Goal: Task Accomplishment & Management: Complete application form

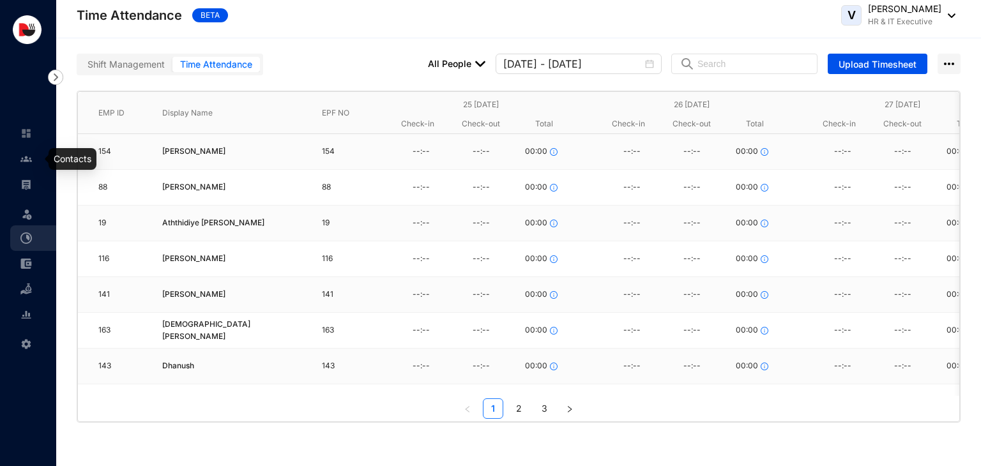
click at [34, 165] on link at bounding box center [36, 159] width 32 height 13
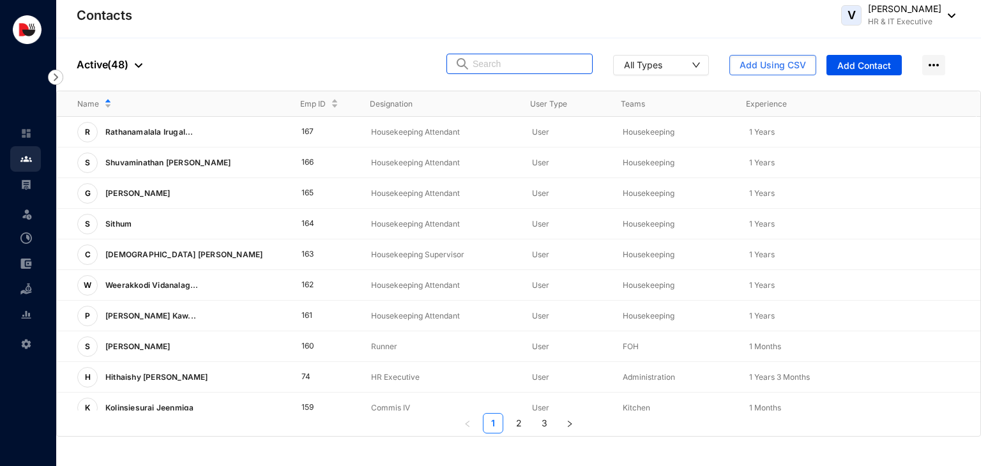
click at [558, 63] on input "text" at bounding box center [529, 63] width 112 height 19
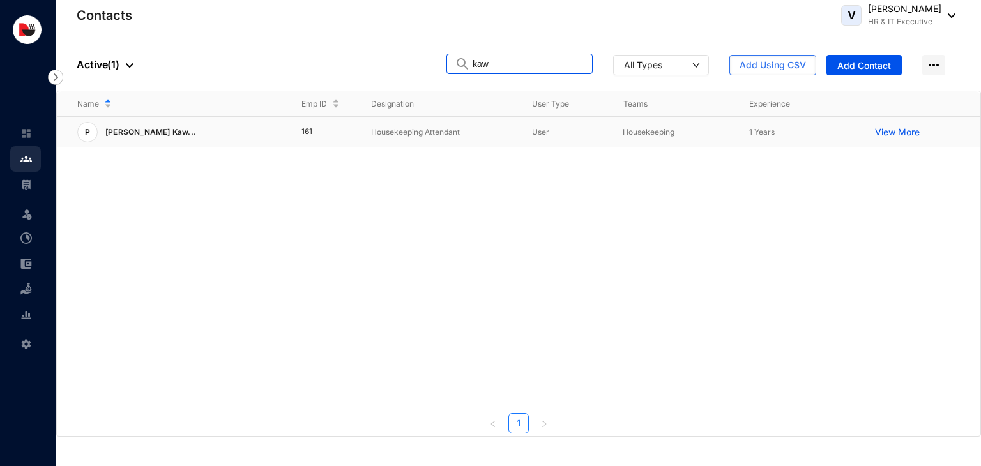
type input "kaw"
click at [457, 132] on p "Housekeeping Attendant" at bounding box center [441, 132] width 141 height 13
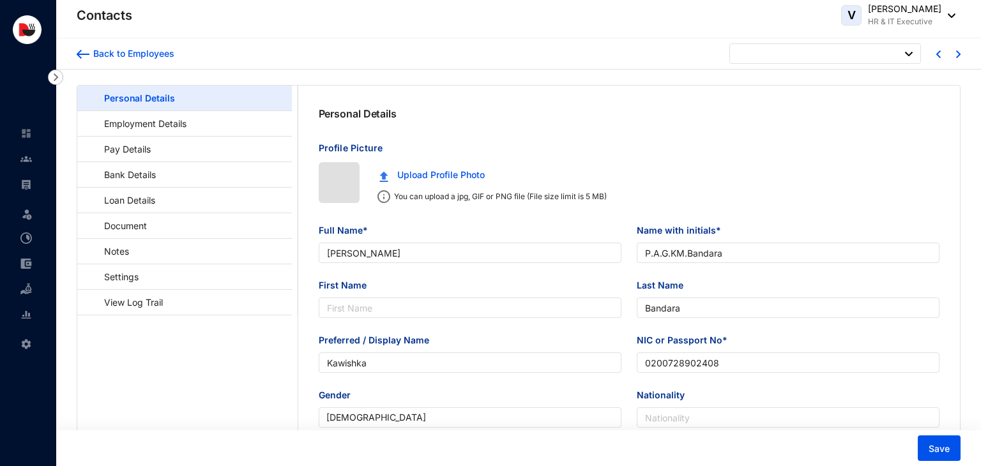
type input "[DATE]"
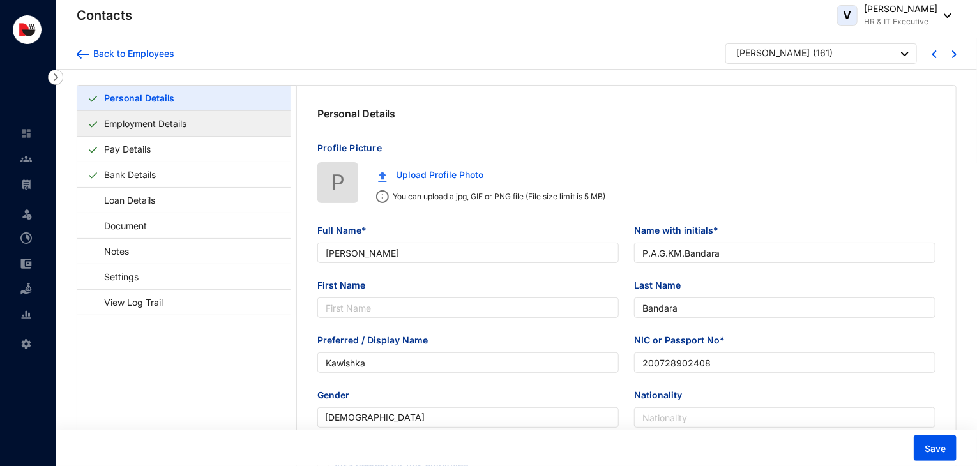
type input "200728902408"
type input "0766751254"
click at [178, 124] on link "Employment Details" at bounding box center [145, 123] width 93 height 26
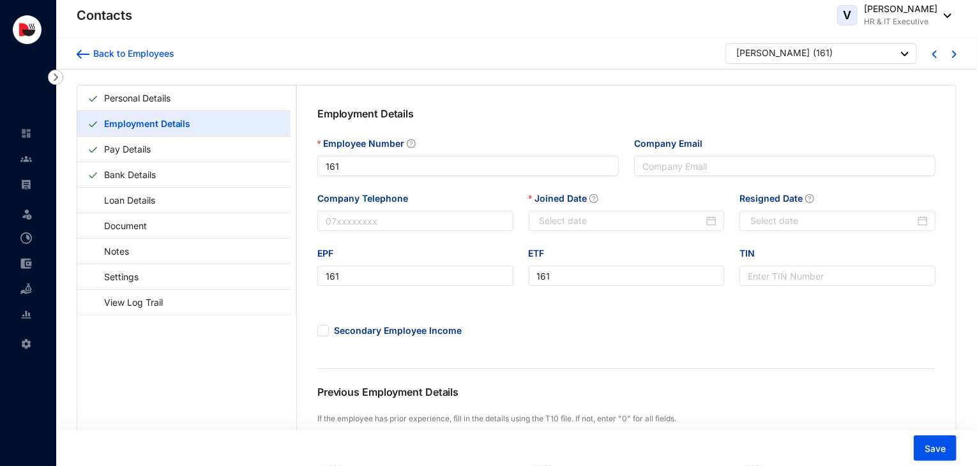
type input "[DATE]"
click at [176, 109] on link "Personal Details" at bounding box center [137, 98] width 77 height 26
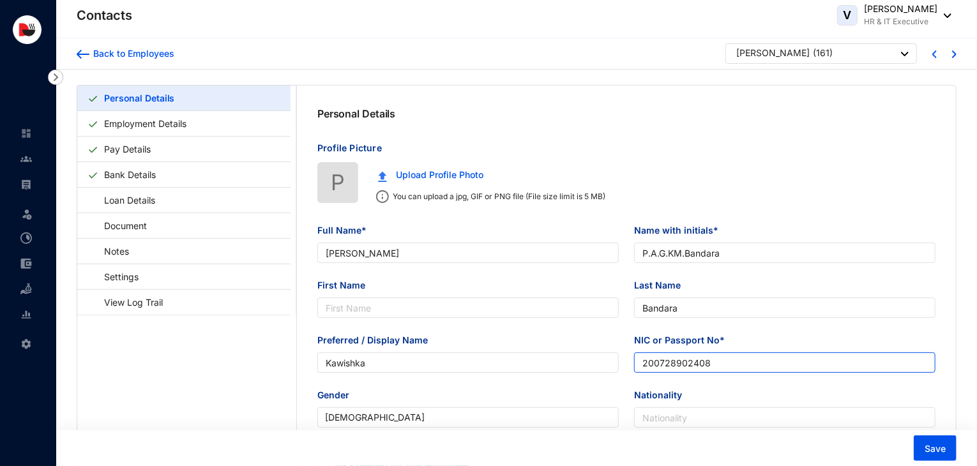
drag, startPoint x: 733, startPoint y: 367, endPoint x: 606, endPoint y: 376, distance: 128.0
click at [606, 376] on div "Preferred / Display Name [PERSON_NAME] or Passport No* 200728902408" at bounding box center [627, 360] width 634 height 55
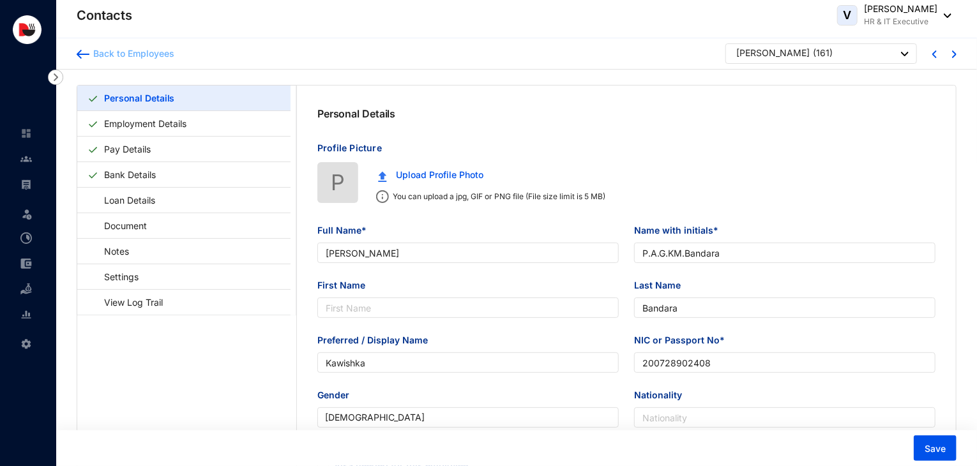
click at [121, 59] on div "Back to Employees" at bounding box center [131, 53] width 85 height 13
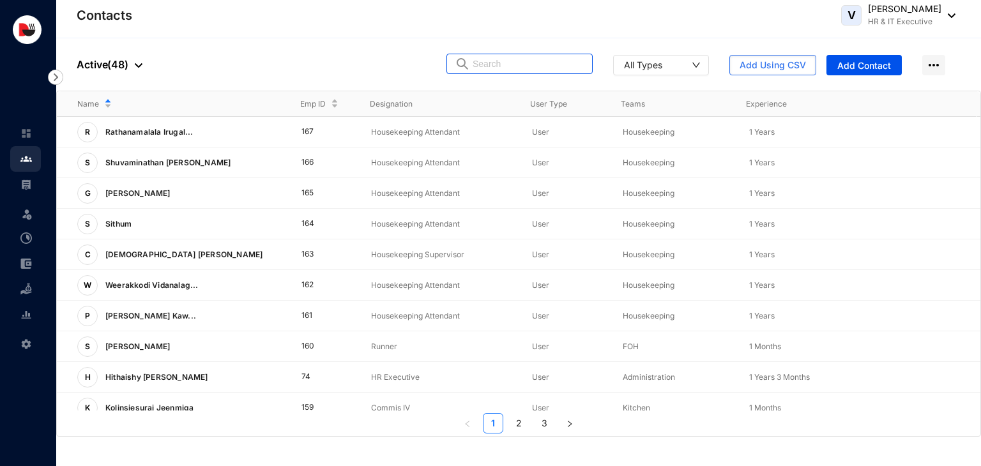
click at [514, 67] on input "text" at bounding box center [529, 63] width 112 height 19
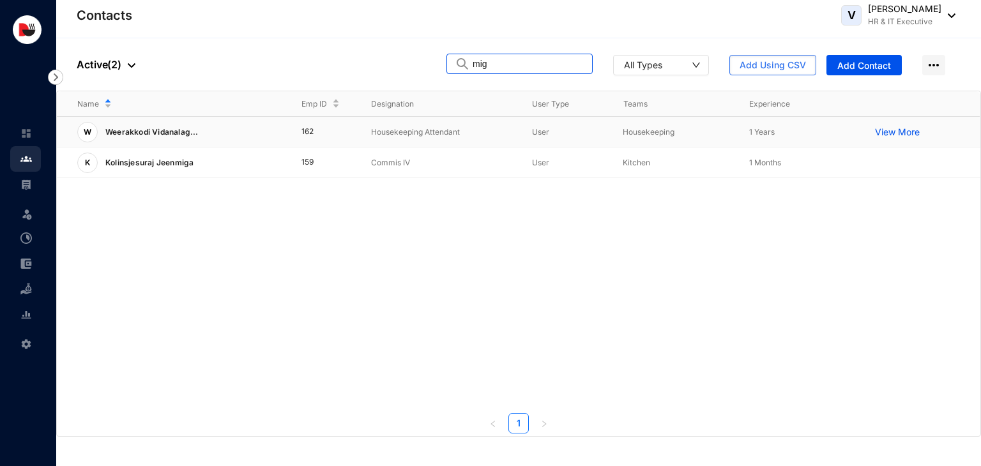
type input "mig"
click at [367, 132] on td "Housekeeping Attendant" at bounding box center [431, 132] width 161 height 31
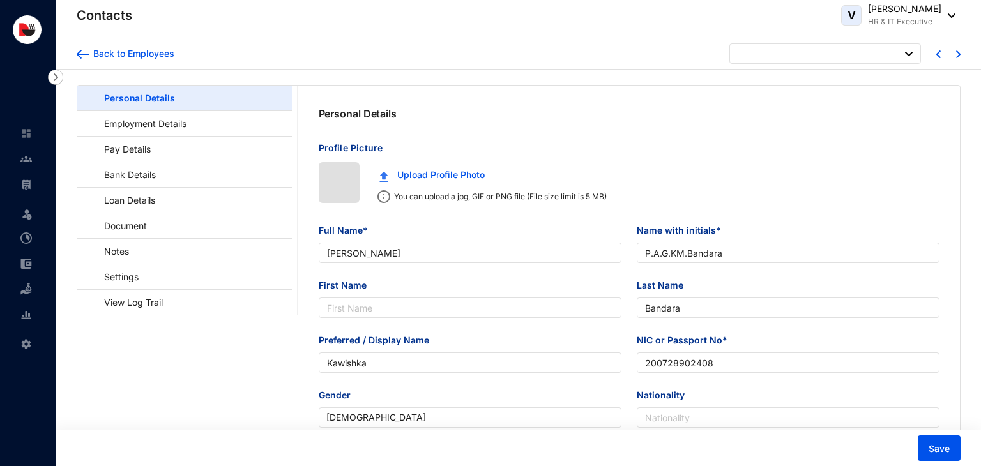
type input "[DATE]"
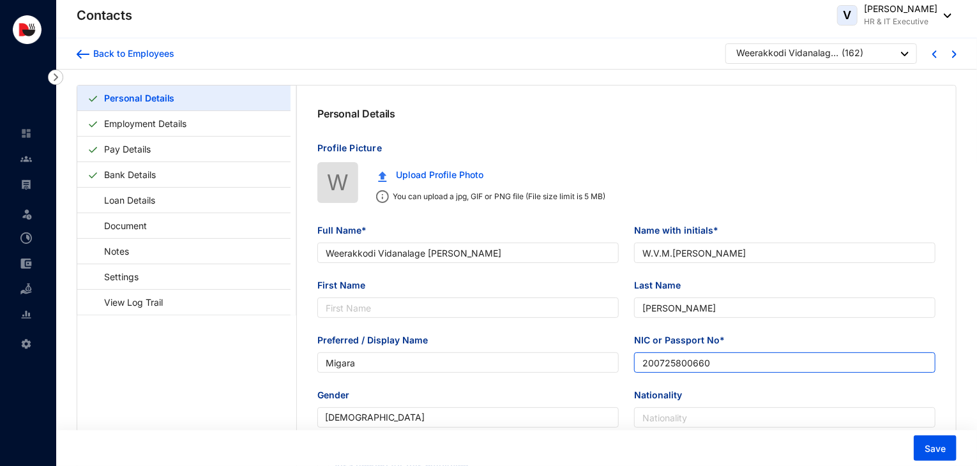
type input "Weerakkodi Vidanalage [PERSON_NAME]"
type input "W.V.M.[PERSON_NAME]"
type input "[PERSON_NAME]"
type input "Migara"
type input "200725800660"
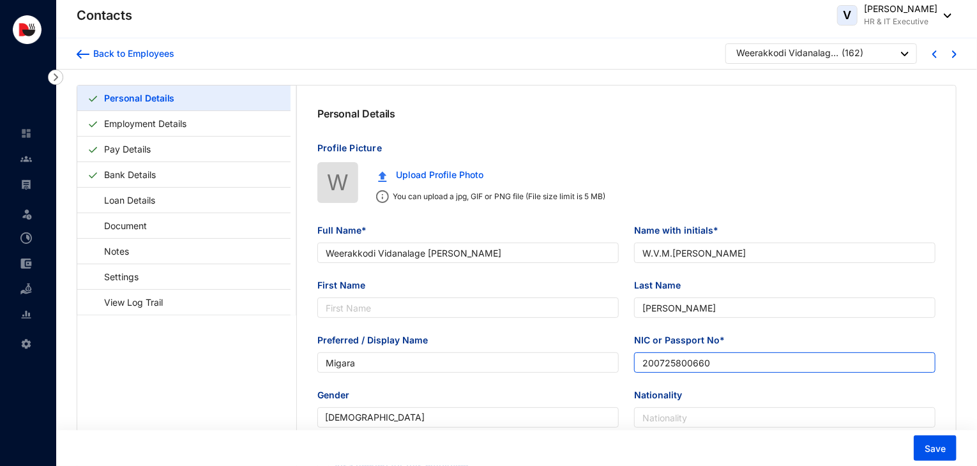
type input "0770434988"
type input "79, Abkolawewa, [GEOGRAPHIC_DATA]."
type input "[DATE]"
drag, startPoint x: 722, startPoint y: 365, endPoint x: 581, endPoint y: 391, distance: 142.8
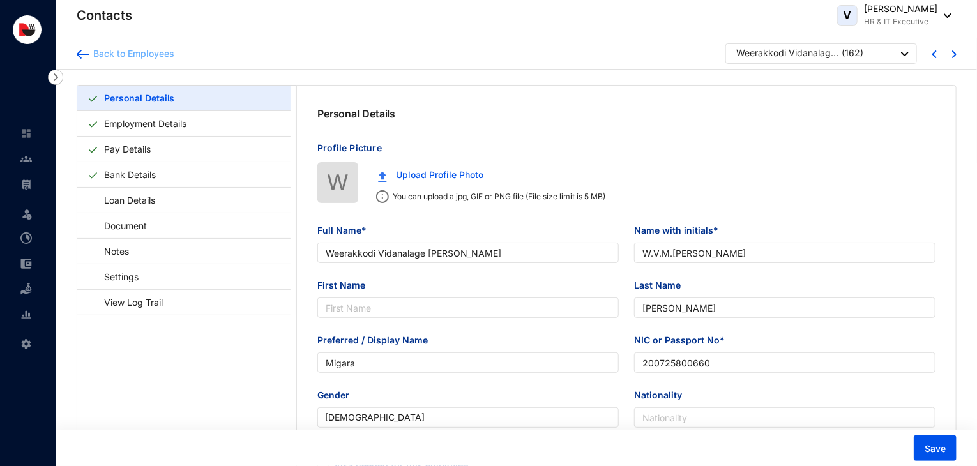
click at [117, 51] on div "Back to Employees" at bounding box center [131, 53] width 85 height 13
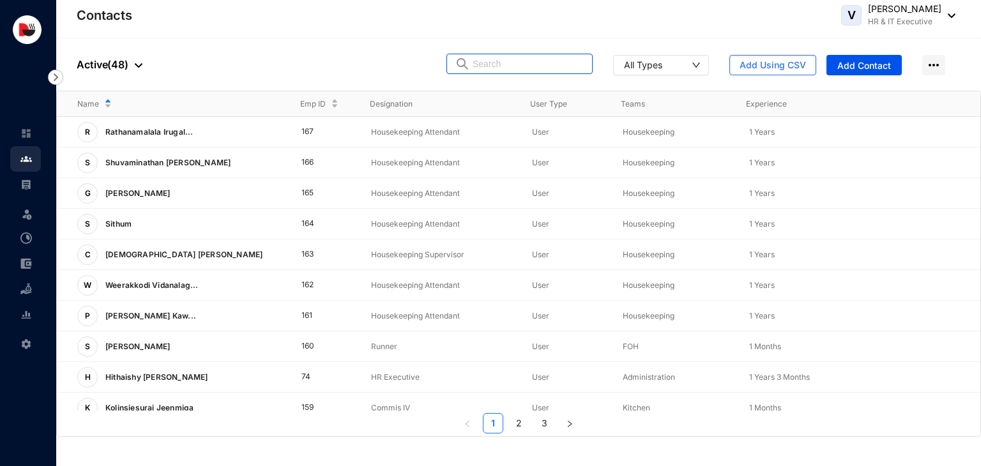
click at [499, 66] on input "text" at bounding box center [529, 63] width 112 height 19
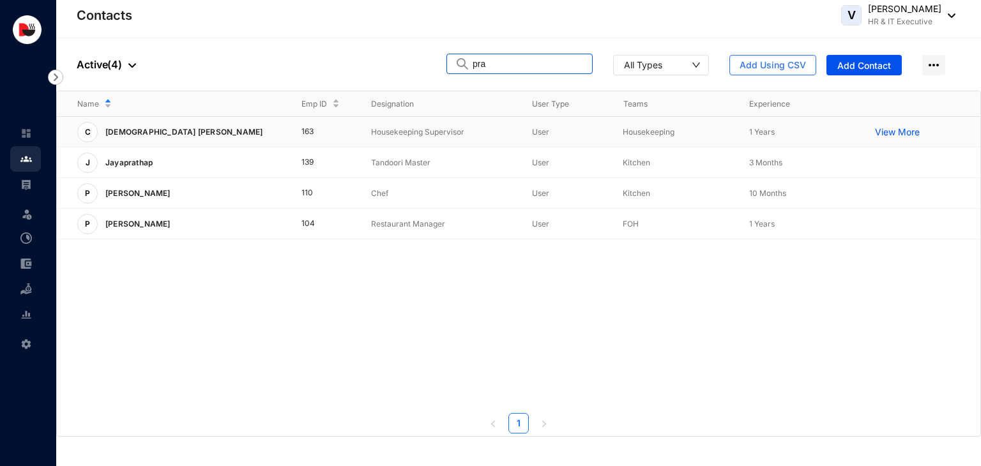
type input "pra"
click at [393, 132] on p "Housekeeping Supervisor" at bounding box center [441, 132] width 141 height 13
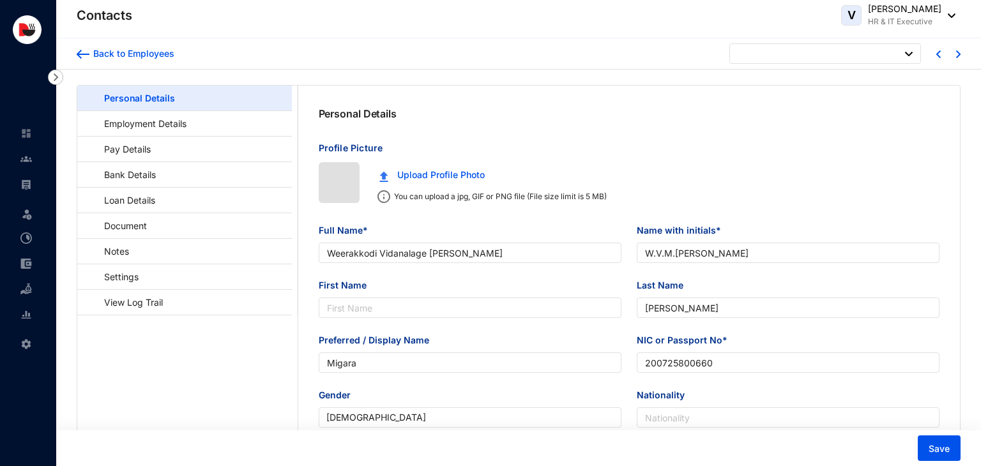
type input "[DATE]"
type input "[DEMOGRAPHIC_DATA] [PERSON_NAME]"
type input "[PERSON_NAME]"
type input "Prakash"
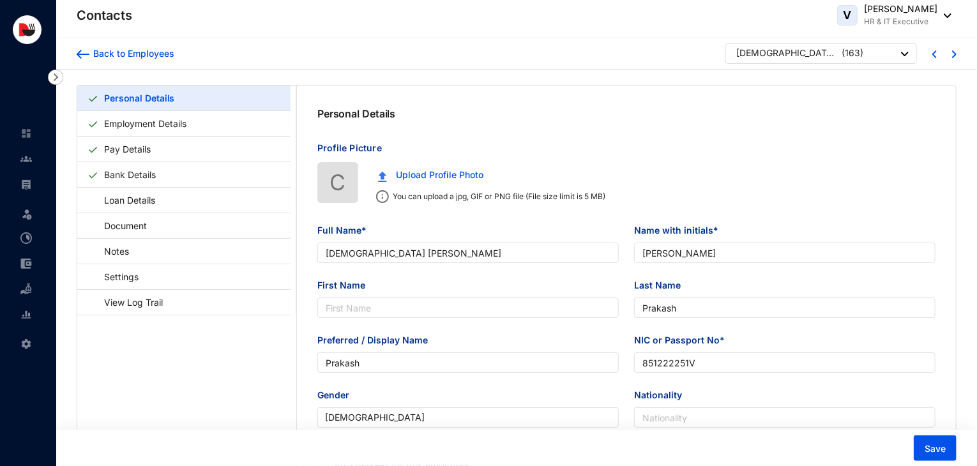
type input "851222251V"
type input "0779772866"
type input "[STREET_ADDRESS]."
type input "[DATE]"
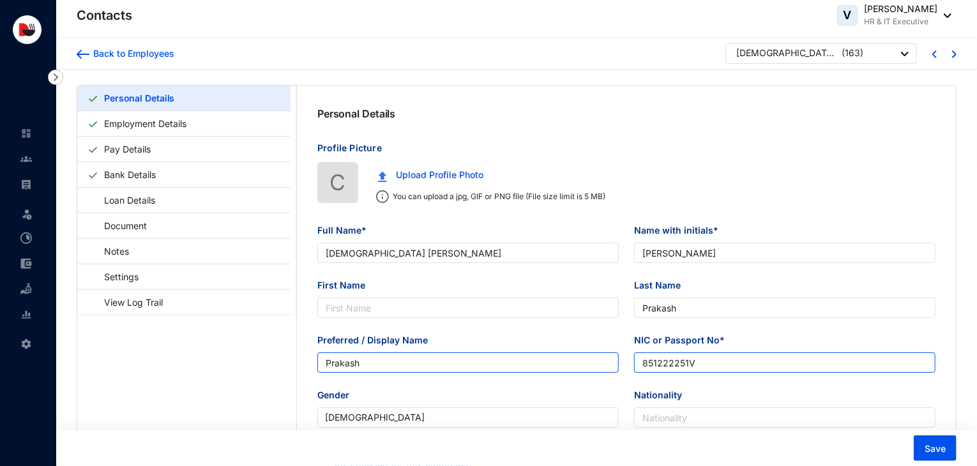
drag, startPoint x: 729, startPoint y: 369, endPoint x: 553, endPoint y: 374, distance: 176.3
click at [553, 374] on div "Preferred / Display Name [PERSON_NAME] or Passport No* 851222251V" at bounding box center [627, 360] width 634 height 55
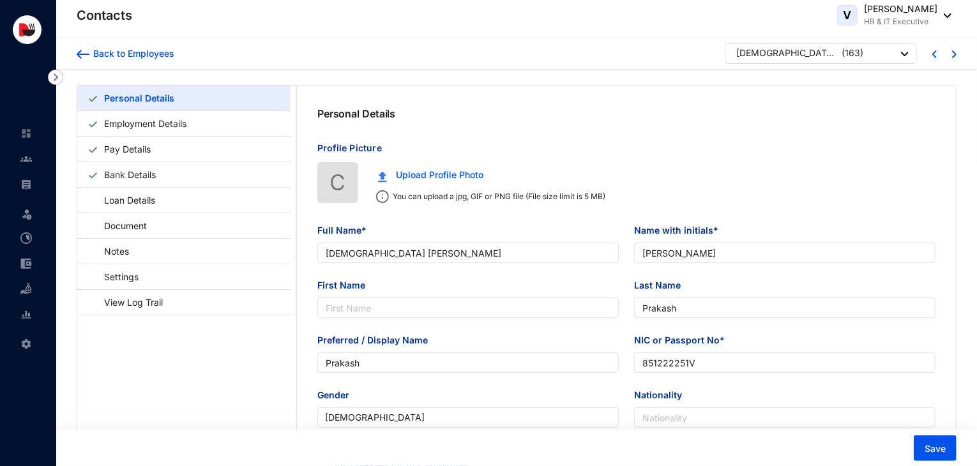
click at [931, 54] on div at bounding box center [937, 53] width 40 height 20
click at [937, 54] on img at bounding box center [935, 54] width 4 height 8
type input "Sithum"
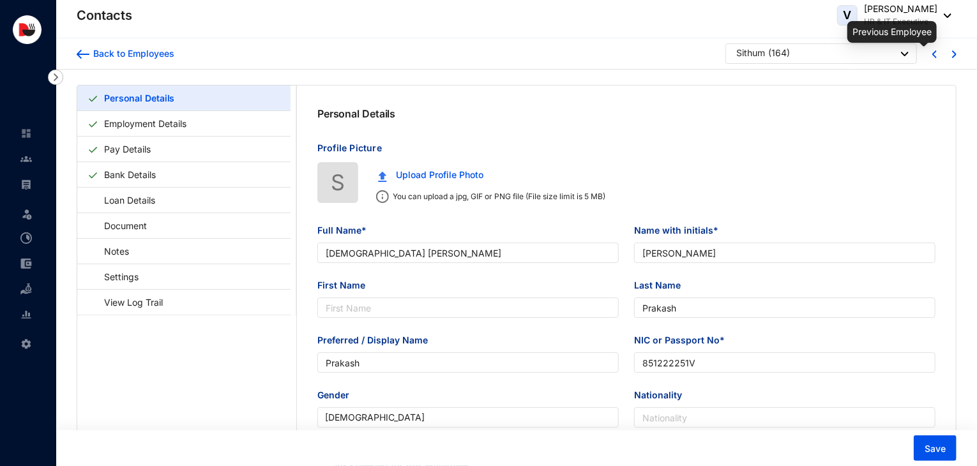
type input "Sithum"
type input "200435803498"
type input "0703080156"
type input "No.40,Abkolawewa, [GEOGRAPHIC_DATA]."
type input "[DATE]"
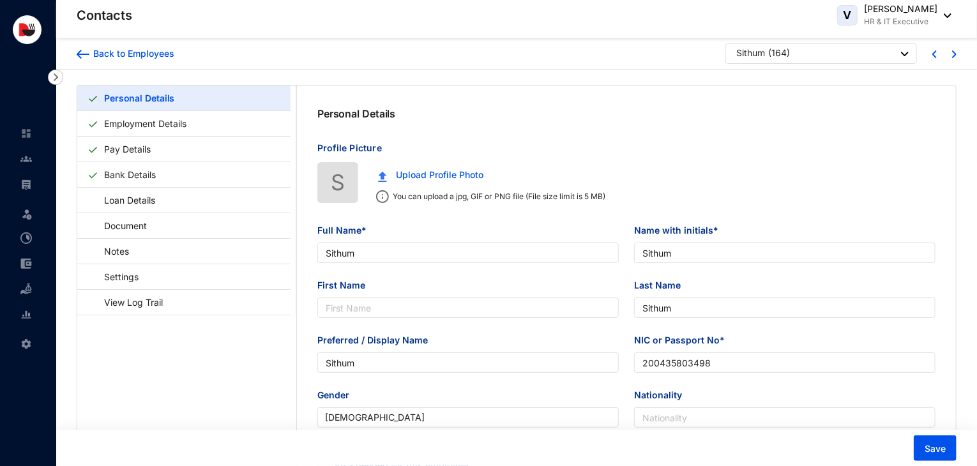
scroll to position [73, 0]
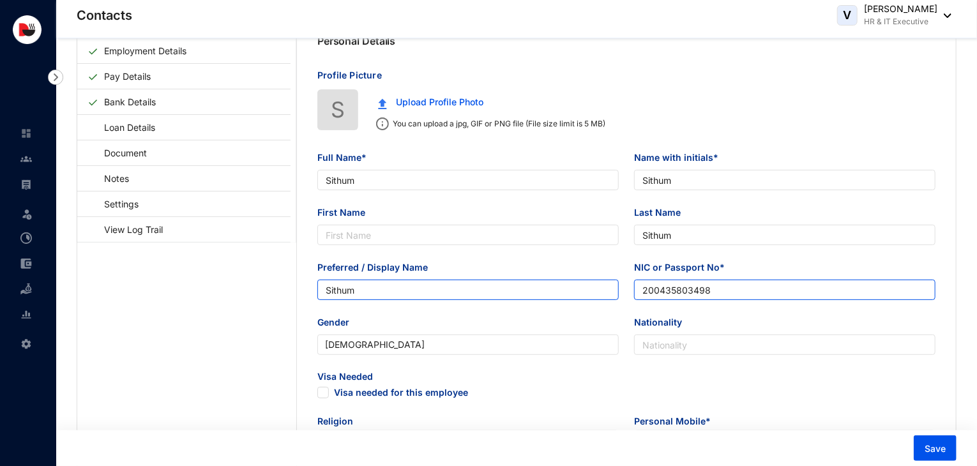
drag, startPoint x: 733, startPoint y: 297, endPoint x: 577, endPoint y: 297, distance: 155.8
click at [577, 297] on div "Preferred / Display Name Sithum NIC or Passport No* 200435803498" at bounding box center [627, 288] width 634 height 55
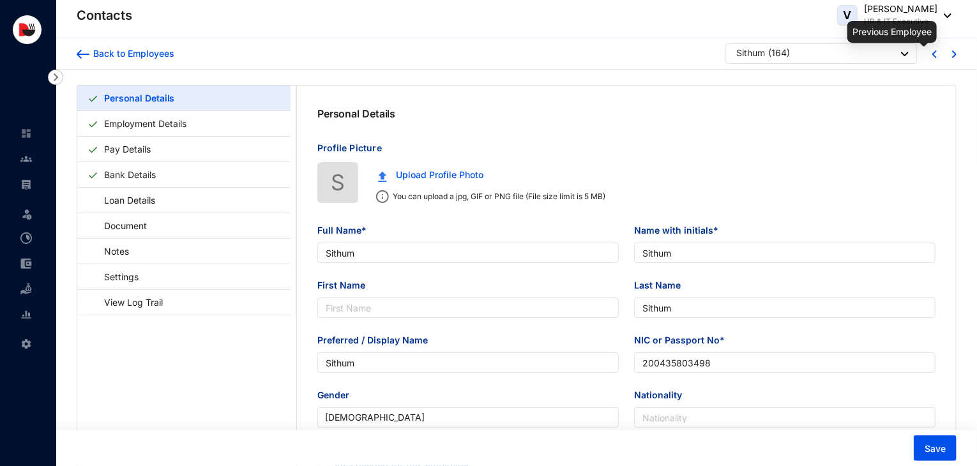
click at [934, 50] on img at bounding box center [935, 54] width 4 height 8
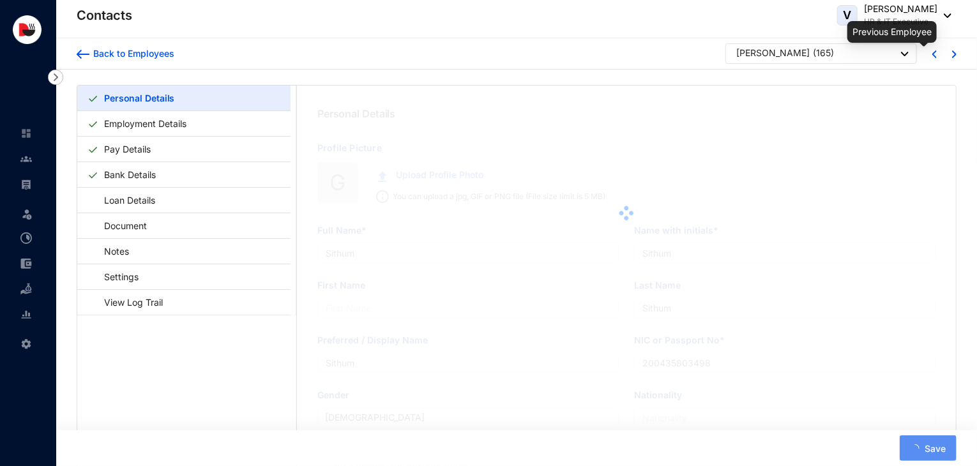
type input "[PERSON_NAME]"
type input "G.Madhushanka"
type input "Madushanka"
type input "Madhusanka"
type input "200325812905"
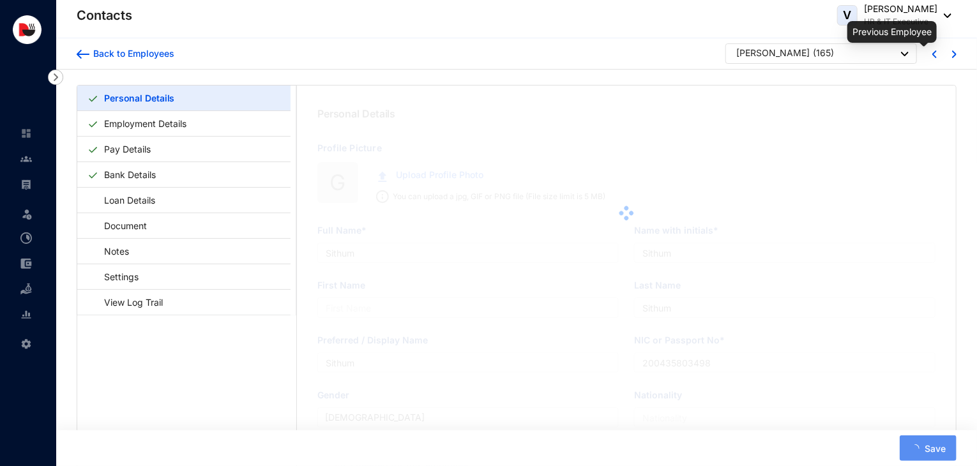
type input "0740380543"
type input "Habarawaththa, [GEOGRAPHIC_DATA]."
type input "[DATE]"
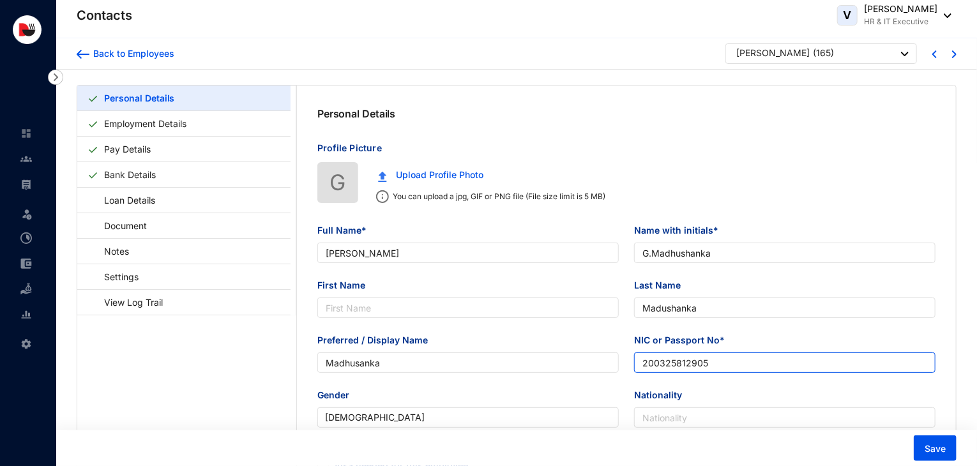
drag, startPoint x: 724, startPoint y: 363, endPoint x: 584, endPoint y: 380, distance: 140.9
click at [584, 380] on div "Preferred / Display Name [PERSON_NAME] or Passport No* 200325812905" at bounding box center [627, 360] width 634 height 55
click at [933, 59] on div at bounding box center [943, 53] width 20 height 16
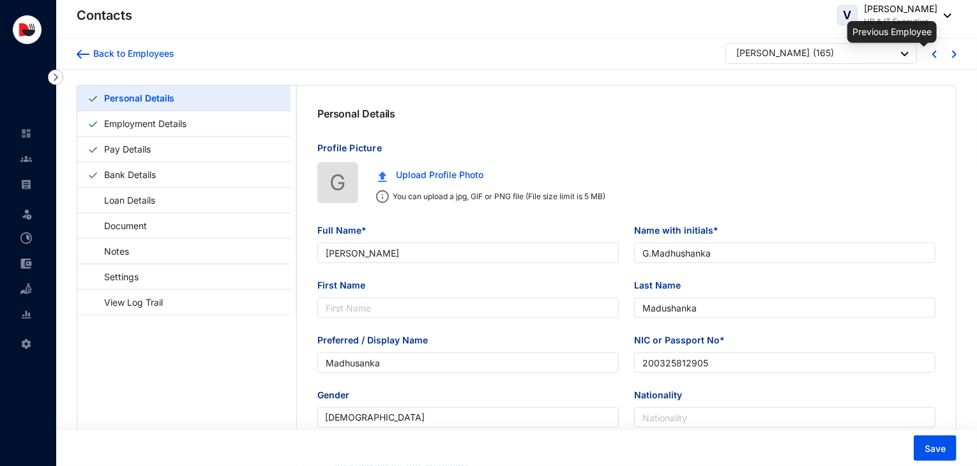
click at [935, 55] on img at bounding box center [935, 54] width 4 height 8
type input "Shuvaminathan [PERSON_NAME]"
type input "[PERSON_NAME]"
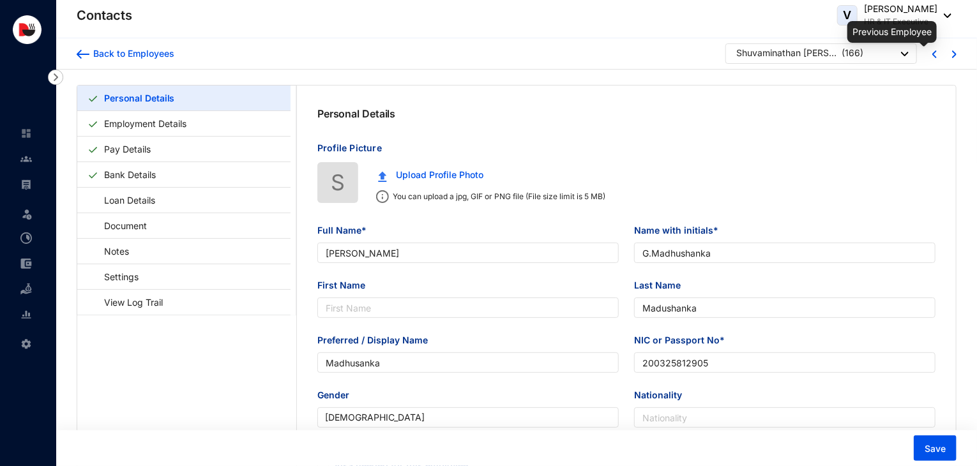
type input "199863710288"
type input "0764144977"
type input "Matara Waththa, [GEOGRAPHIC_DATA], [GEOGRAPHIC_DATA]."
type input "[DATE]"
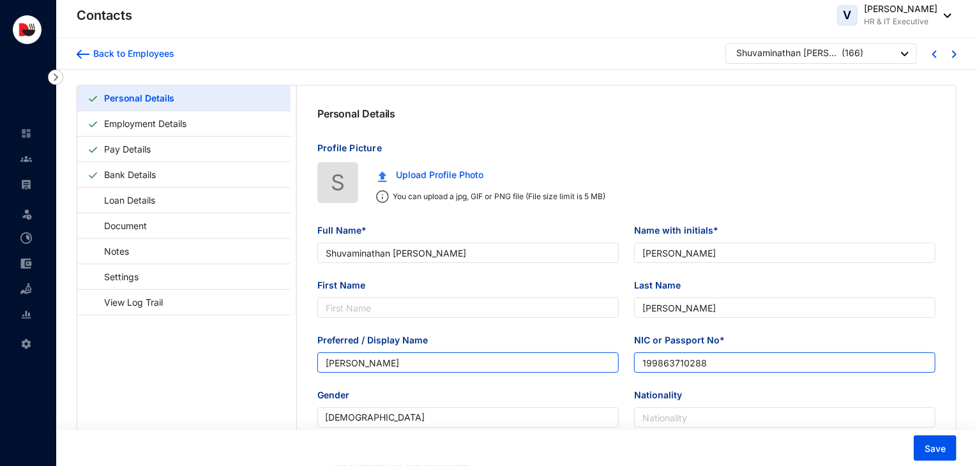
drag, startPoint x: 727, startPoint y: 363, endPoint x: 552, endPoint y: 363, distance: 175.0
click at [552, 363] on div "Preferred / Display Name [PERSON_NAME] NIC or Passport No* 199863710288" at bounding box center [627, 360] width 634 height 55
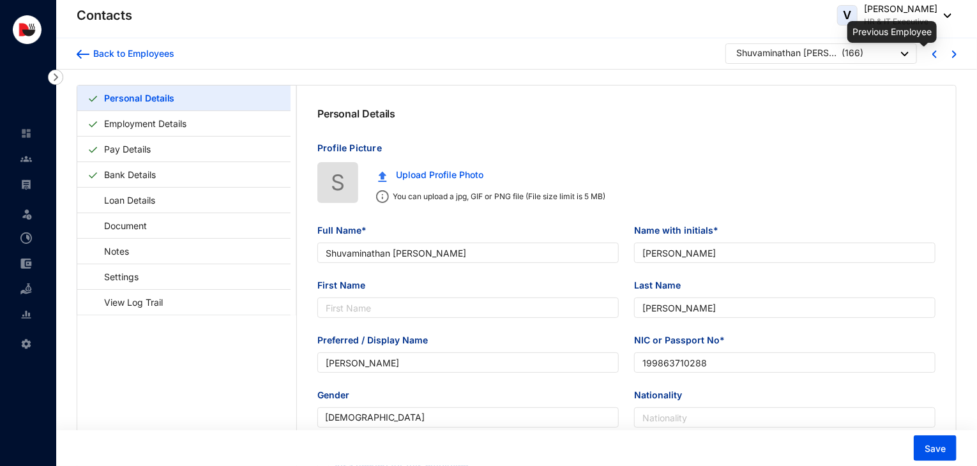
click at [936, 54] on img at bounding box center [935, 54] width 4 height 8
type input "Rathanamalala Irugal Bandaralage [GEOGRAPHIC_DATA] [GEOGRAPHIC_DATA]"
type input "R.I.B.N.Sehantha"
type input "Sehantha"
type input "Nadun"
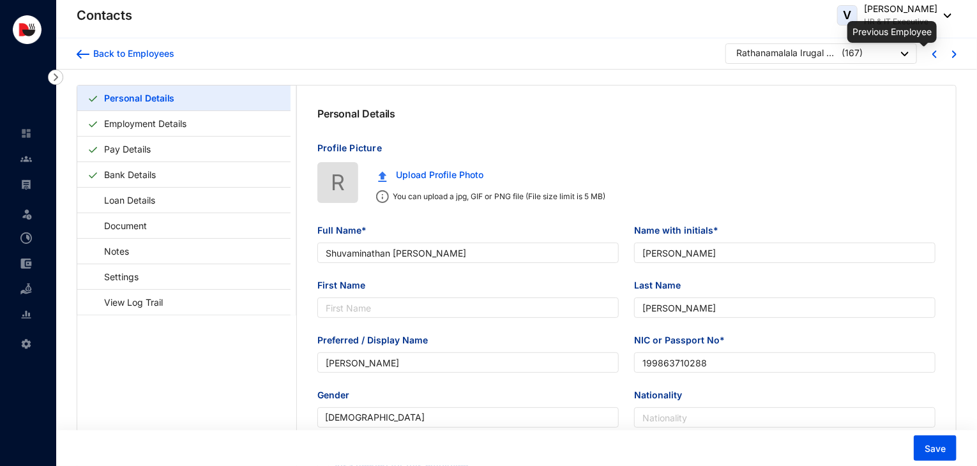
type input "200514502050"
type input "0741421107"
type input "No.30, [GEOGRAPHIC_DATA], [GEOGRAPHIC_DATA]."
type input "[DATE]"
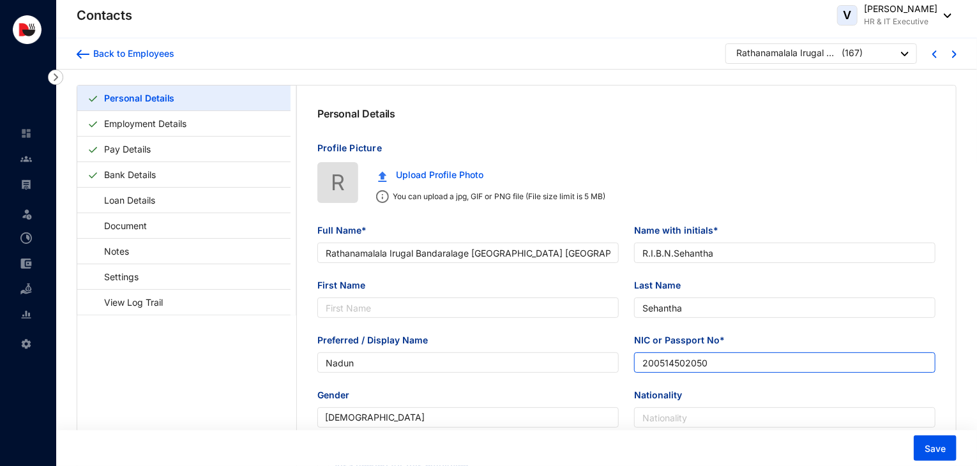
drag, startPoint x: 733, startPoint y: 369, endPoint x: 596, endPoint y: 376, distance: 136.9
click at [596, 376] on div "Preferred / Display Name Nadun NIC or Passport No* 200514502050" at bounding box center [627, 360] width 634 height 55
